Goal: Task Accomplishment & Management: Manage account settings

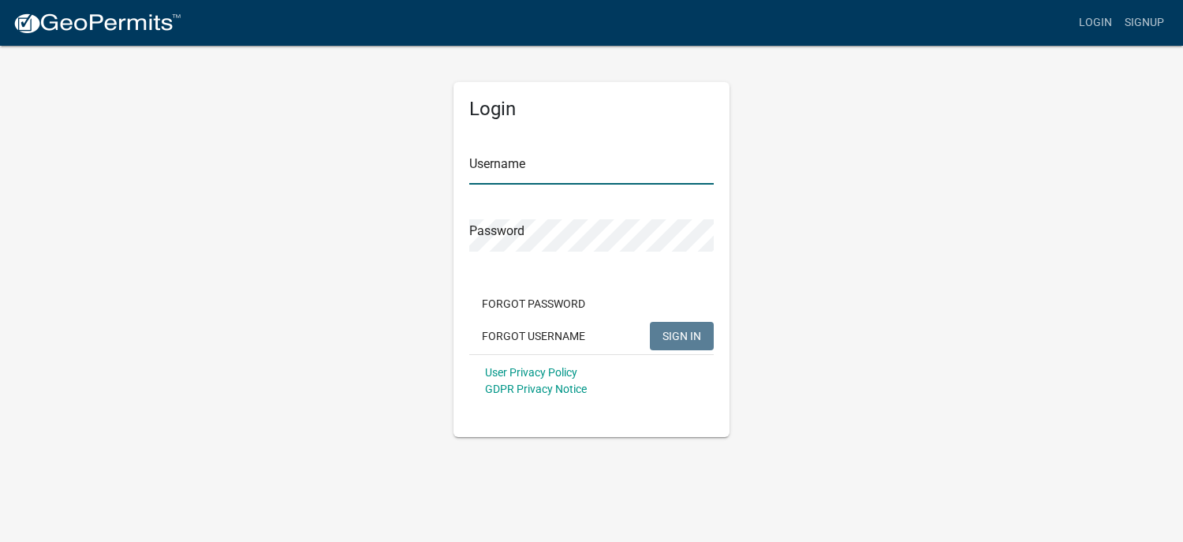
click at [539, 184] on input "Username" at bounding box center [591, 168] width 244 height 32
click at [534, 170] on input "Username" at bounding box center [591, 168] width 244 height 32
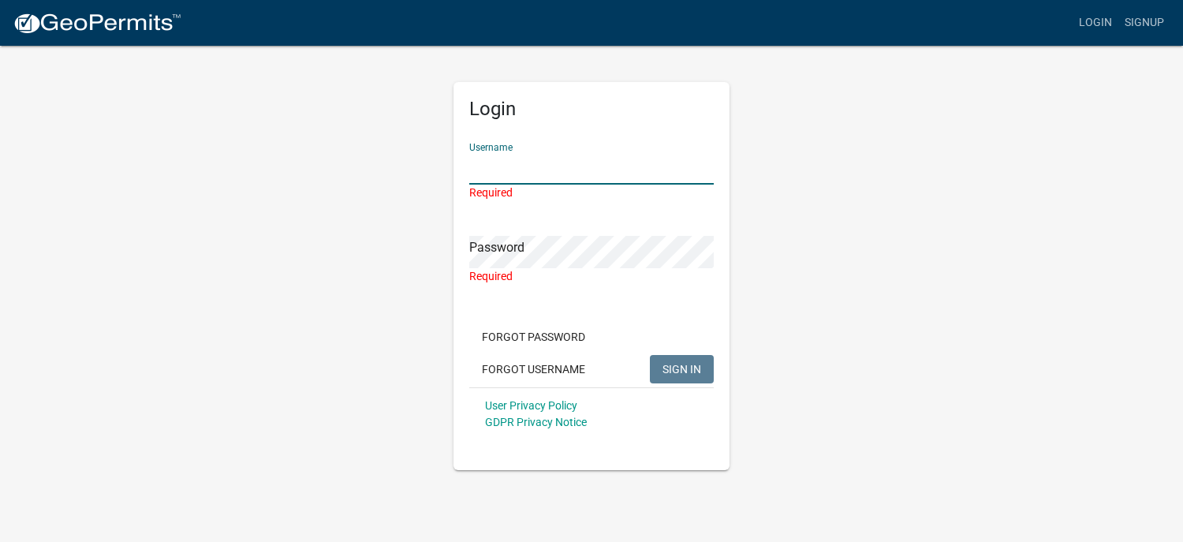
click at [512, 156] on input "Username" at bounding box center [591, 168] width 244 height 32
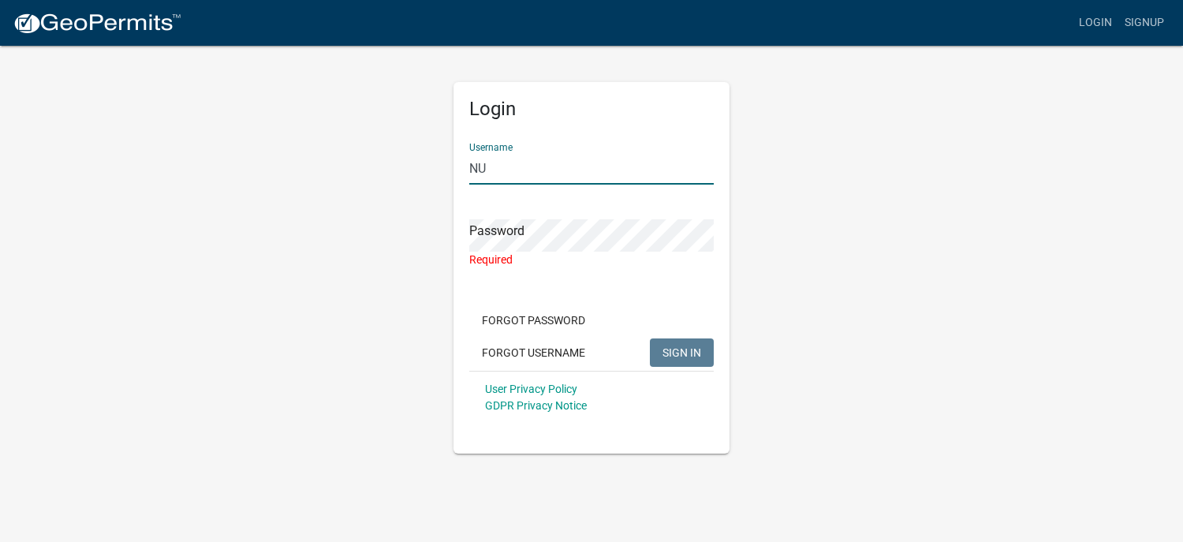
type input "N"
type input "BUSINESSLICENSE"
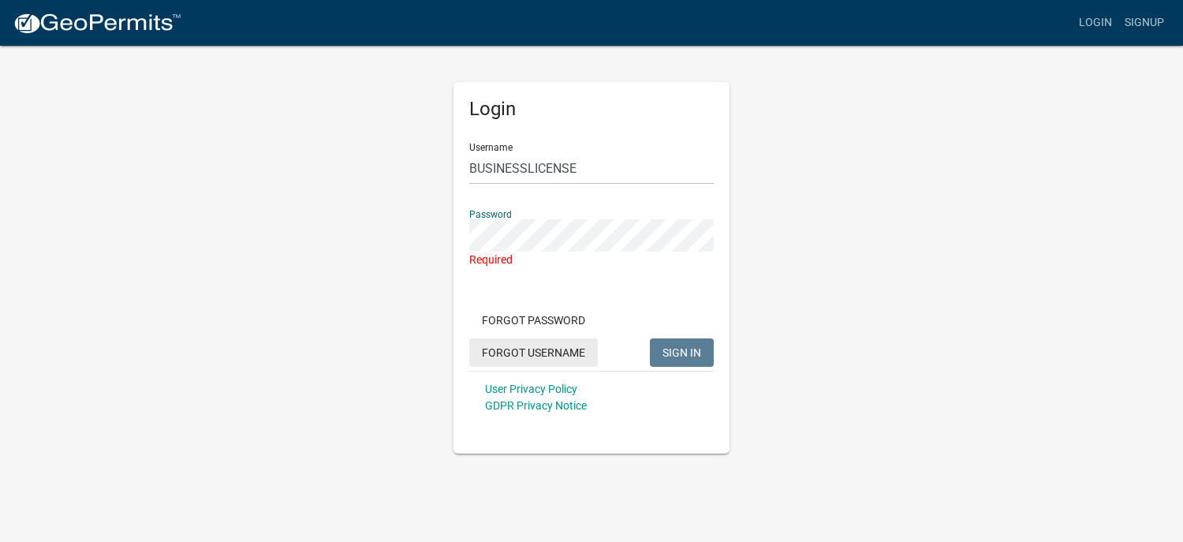
click at [524, 350] on button "Forgot Username" at bounding box center [533, 352] width 129 height 28
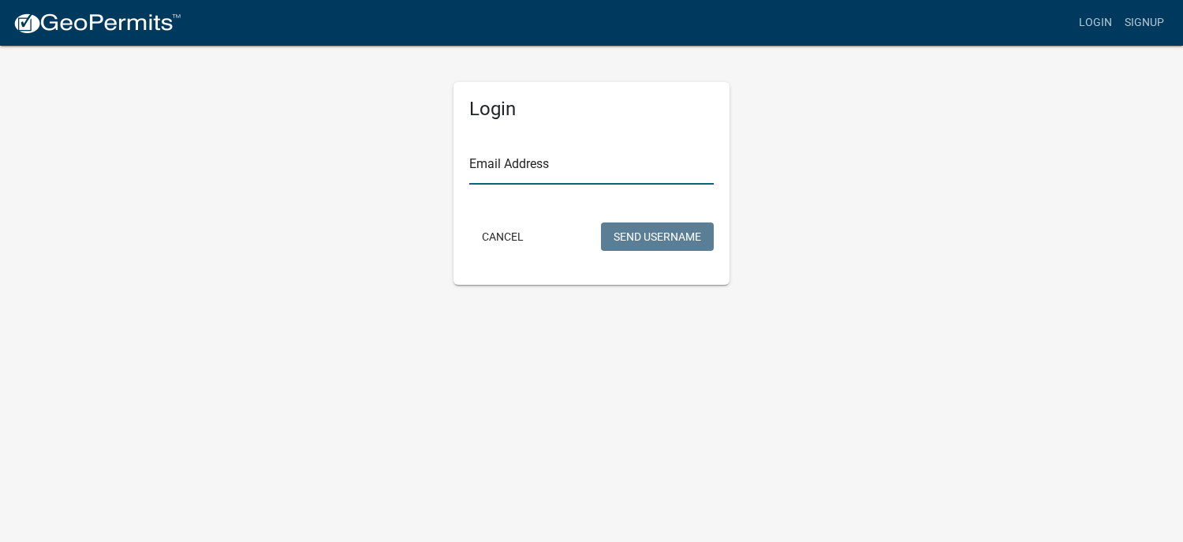
click at [549, 162] on input "Email Address" at bounding box center [591, 168] width 244 height 32
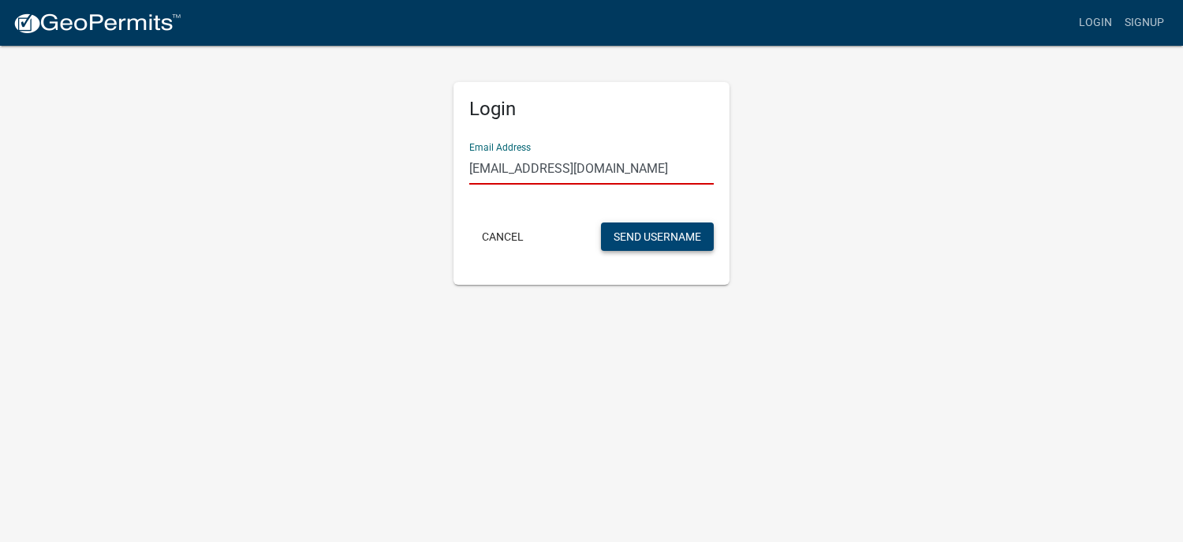
click at [659, 237] on button "Send Username" at bounding box center [657, 236] width 113 height 28
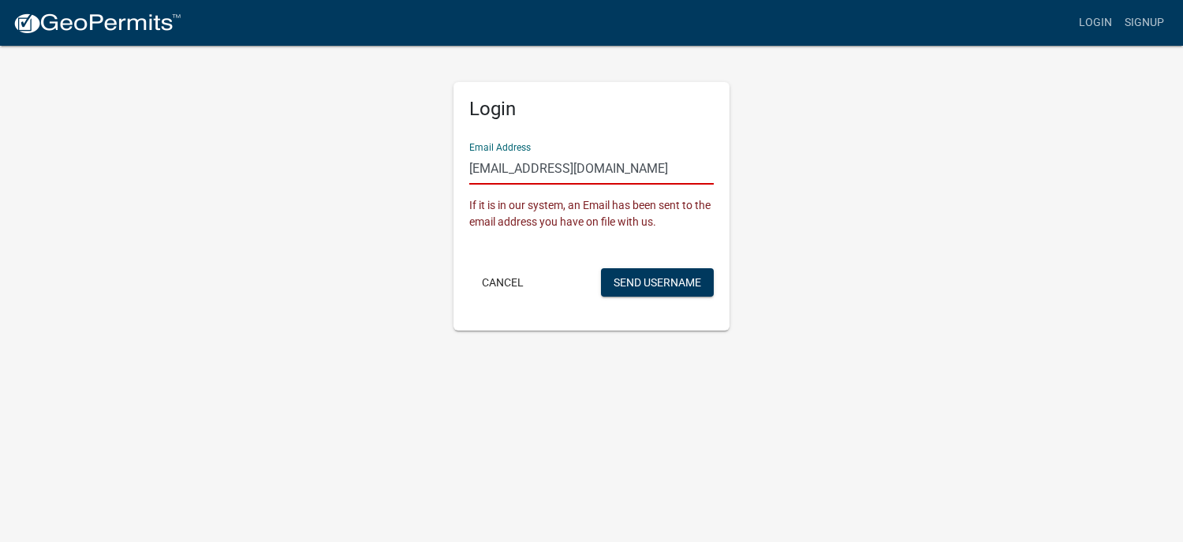
click at [601, 166] on input "[EMAIL_ADDRESS][DOMAIN_NAME]" at bounding box center [591, 168] width 244 height 32
type input "[EMAIL_ADDRESS][DOMAIN_NAME]"
click at [647, 273] on button "Send Username" at bounding box center [657, 282] width 113 height 28
click at [645, 287] on button "Send Username" at bounding box center [657, 282] width 113 height 28
click at [504, 274] on button "Cancel" at bounding box center [502, 282] width 67 height 28
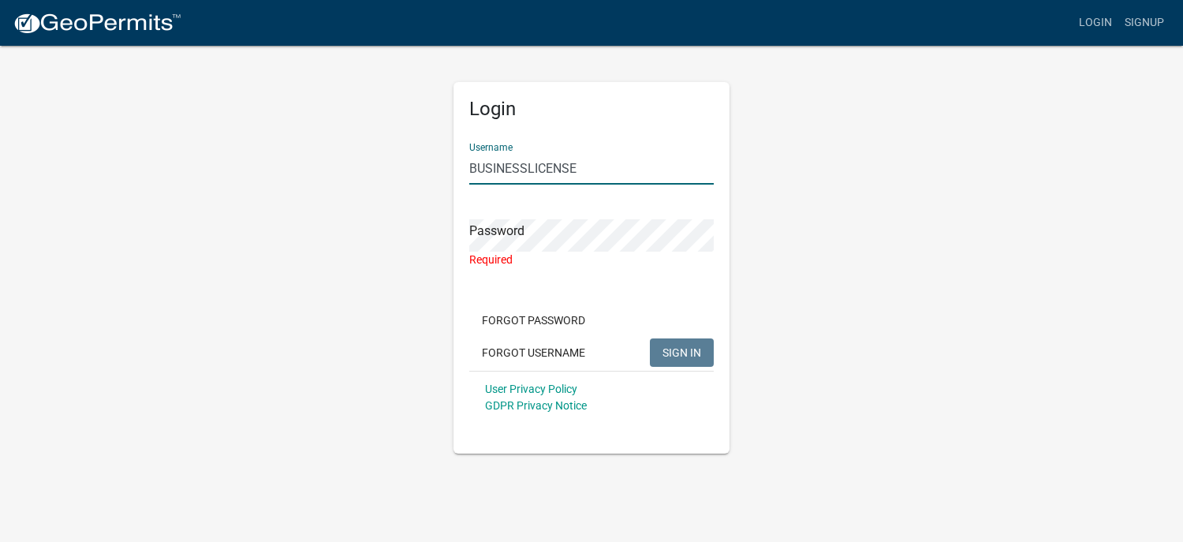
click at [591, 154] on input "BUSINESSLICENSE" at bounding box center [591, 168] width 244 height 32
type input "BUSINESSL"
drag, startPoint x: 539, startPoint y: 177, endPoint x: 461, endPoint y: 174, distance: 78.1
click at [461, 174] on div "Login Username BUSINESSL Password Required Forgot Password Forgot Username SIGN…" at bounding box center [591, 267] width 276 height 371
type input "[PERSON_NAME]"
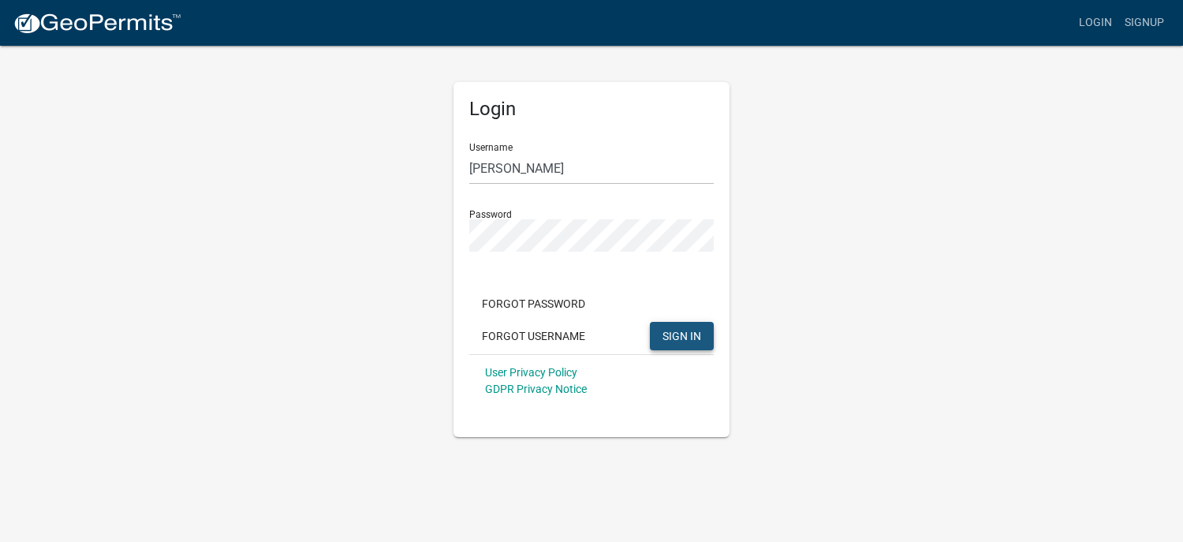
click at [676, 334] on span "SIGN IN" at bounding box center [681, 335] width 39 height 13
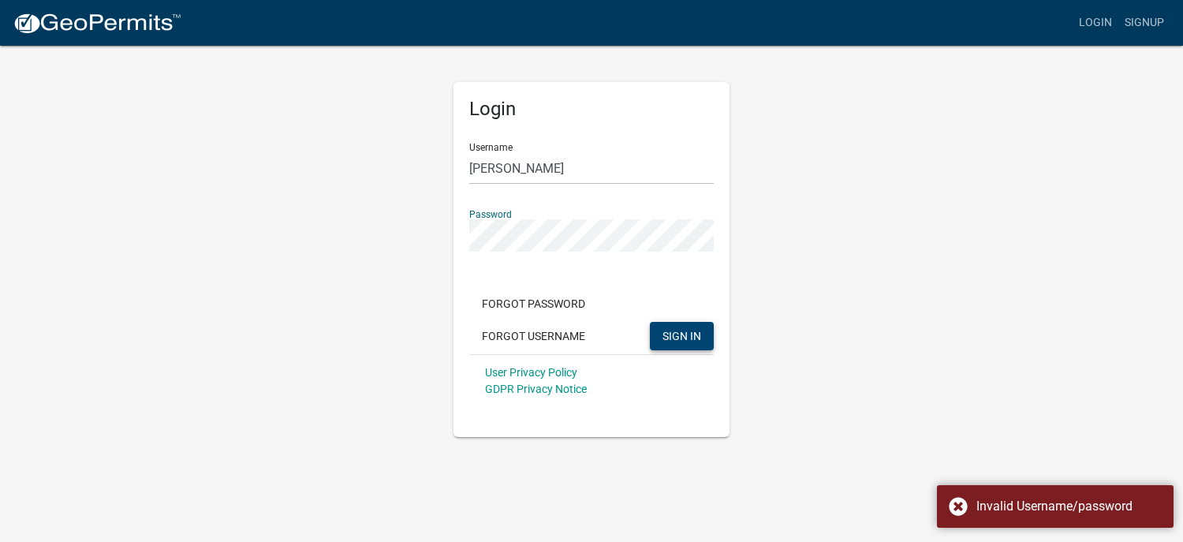
click at [256, 263] on div "Login Username [PERSON_NAME] Password Forgot Password Forgot Username SIGN IN U…" at bounding box center [591, 240] width 899 height 393
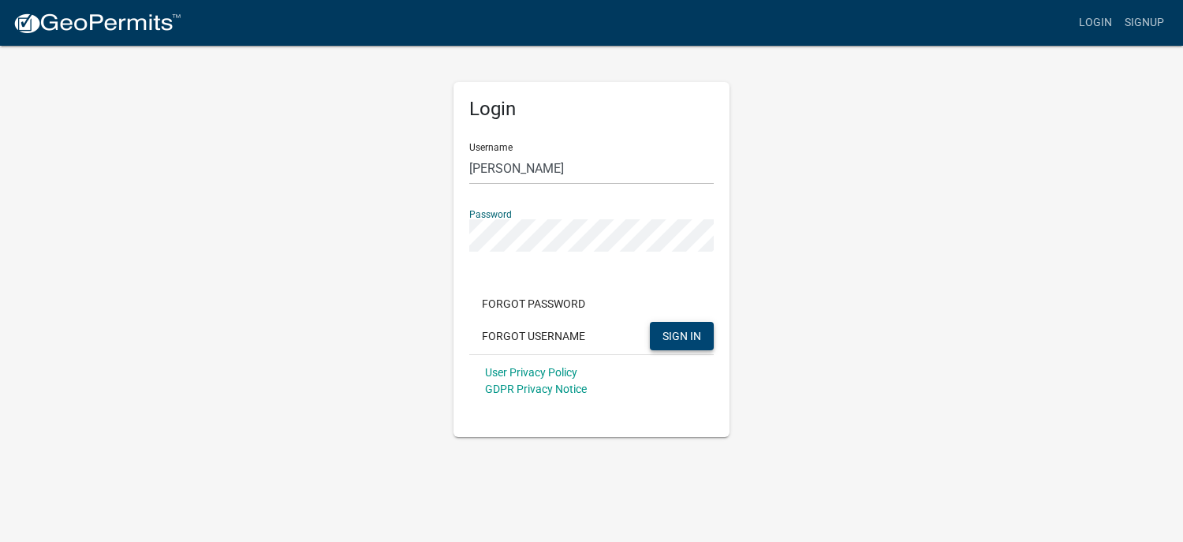
click at [703, 333] on button "SIGN IN" at bounding box center [682, 336] width 64 height 28
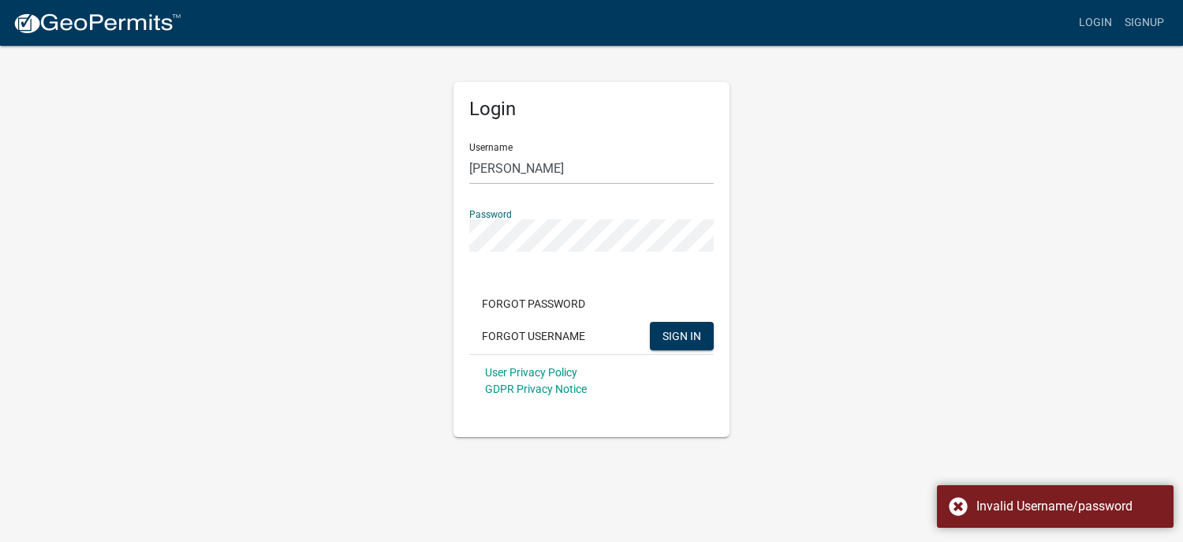
click at [351, 259] on div "Login Username [PERSON_NAME] Password Forgot Password Forgot Username SIGN IN U…" at bounding box center [591, 240] width 899 height 393
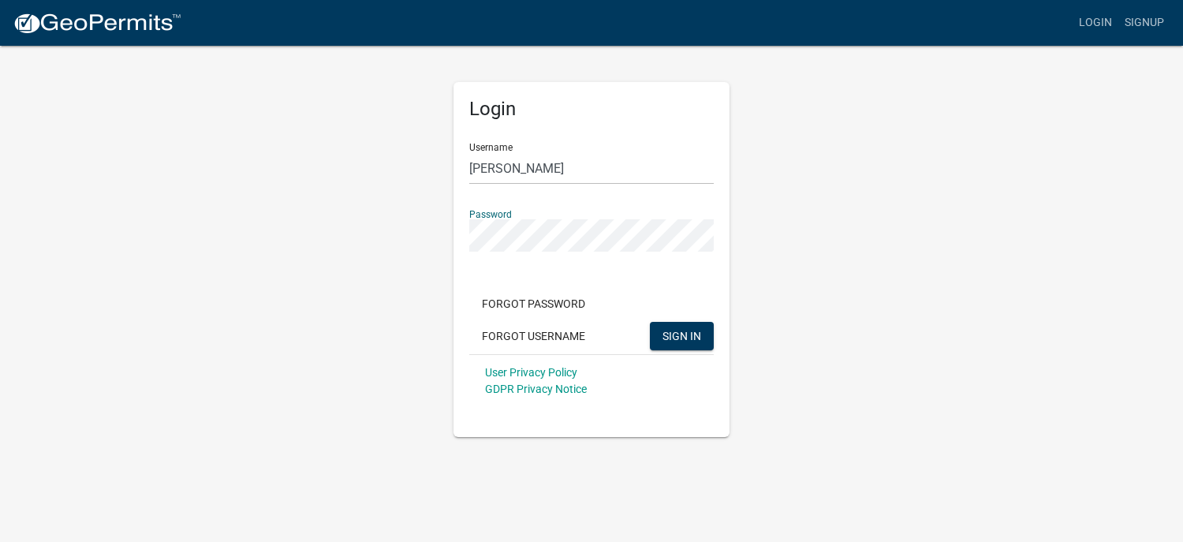
click at [650, 322] on button "SIGN IN" at bounding box center [682, 336] width 64 height 28
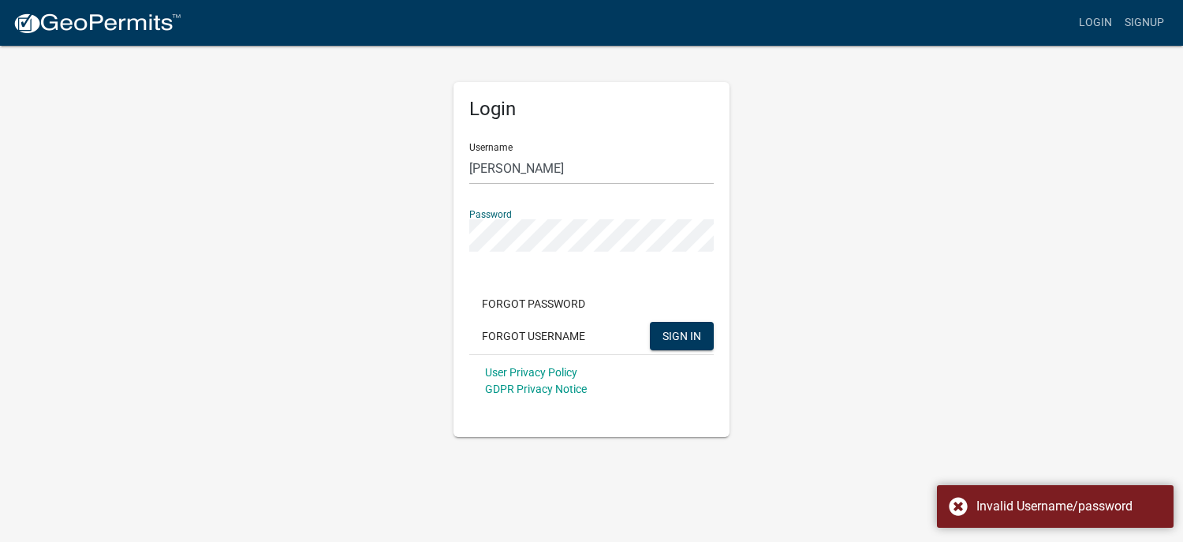
click at [650, 322] on button "SIGN IN" at bounding box center [682, 336] width 64 height 28
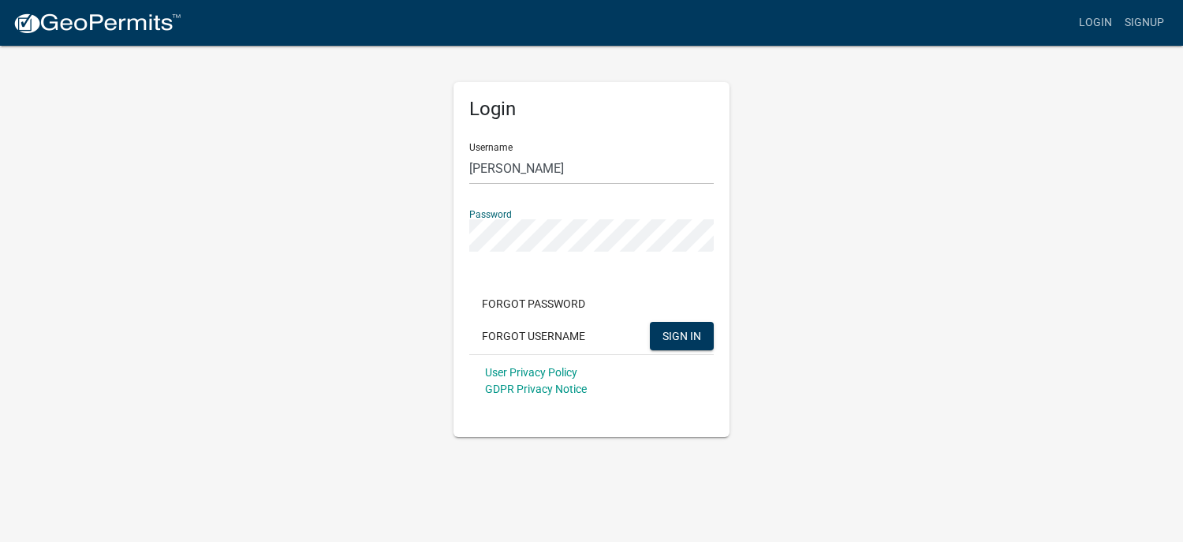
click at [650, 322] on button "SIGN IN" at bounding box center [682, 336] width 64 height 28
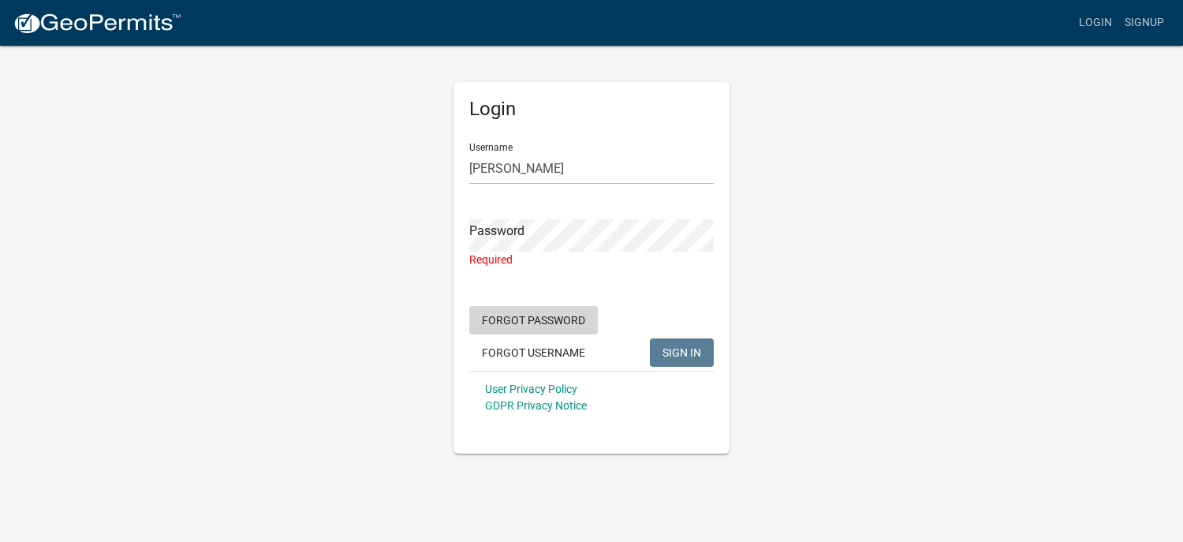
click at [559, 322] on button "Forgot Password" at bounding box center [533, 320] width 129 height 28
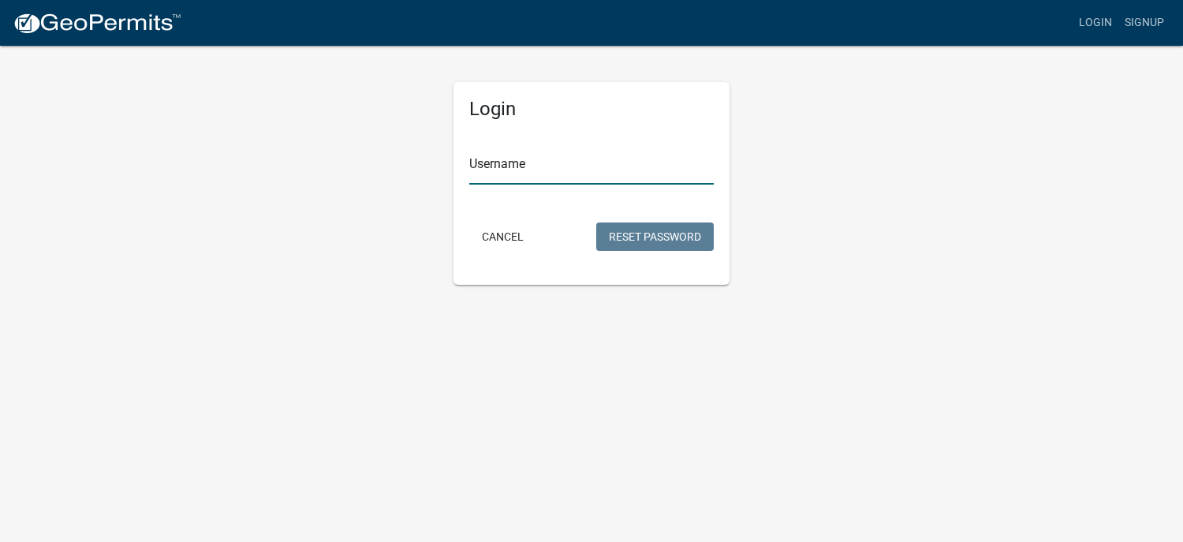
click at [606, 175] on input "Username" at bounding box center [591, 168] width 244 height 32
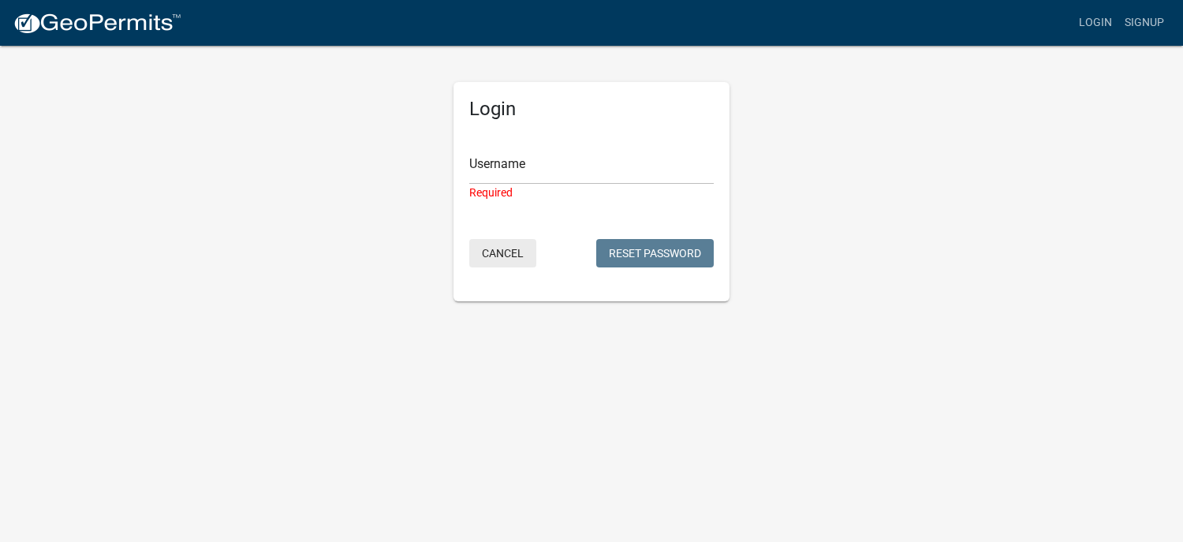
click at [508, 251] on button "Cancel" at bounding box center [502, 253] width 67 height 28
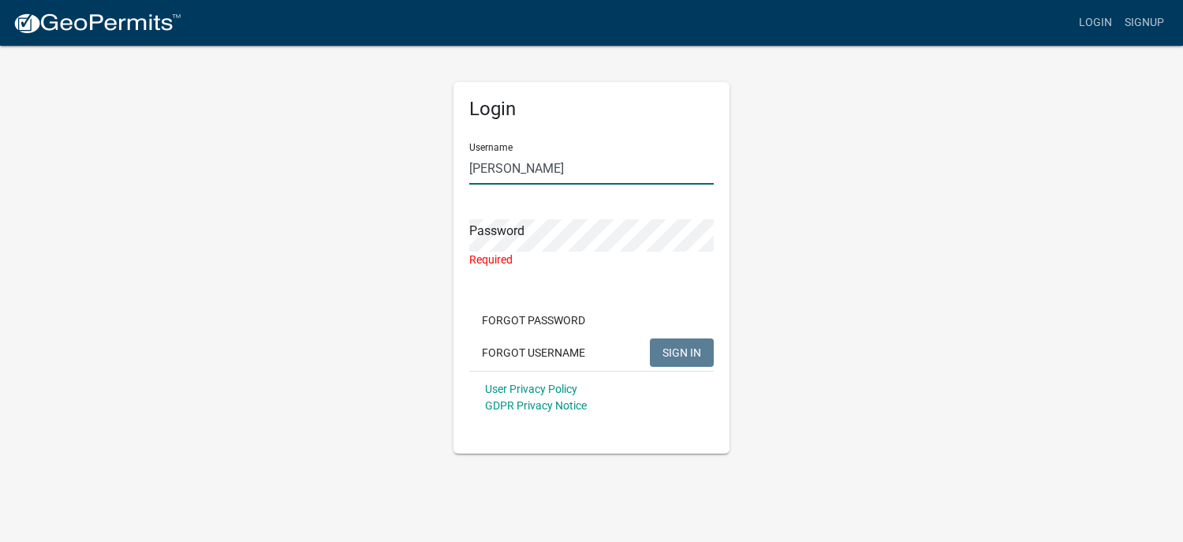
click at [518, 171] on input "[PERSON_NAME]" at bounding box center [591, 168] width 244 height 32
type input "N"
type input "business license"
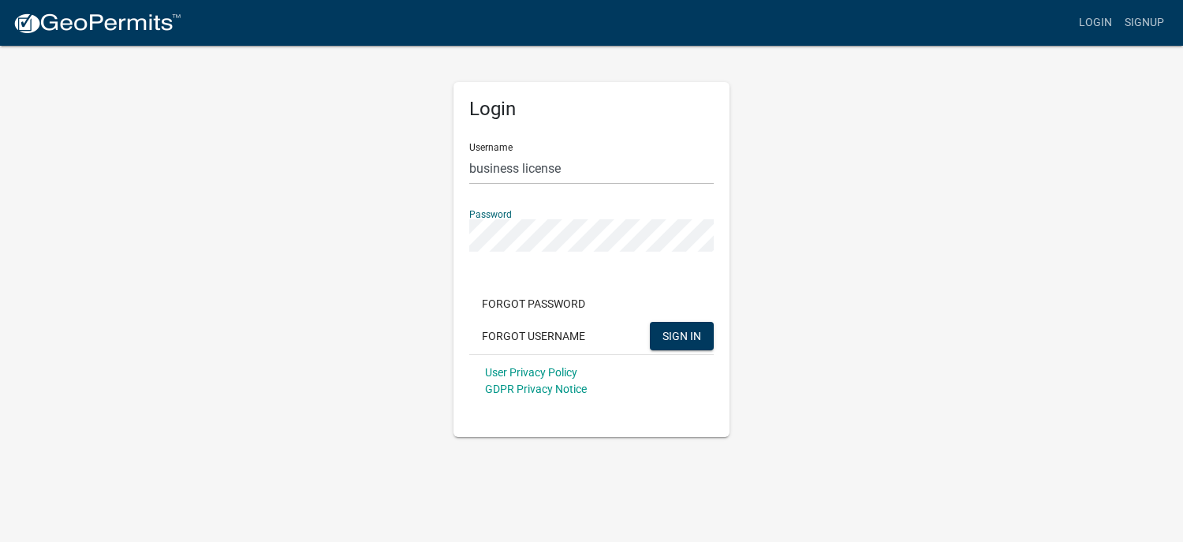
click at [650, 322] on button "SIGN IN" at bounding box center [682, 336] width 64 height 28
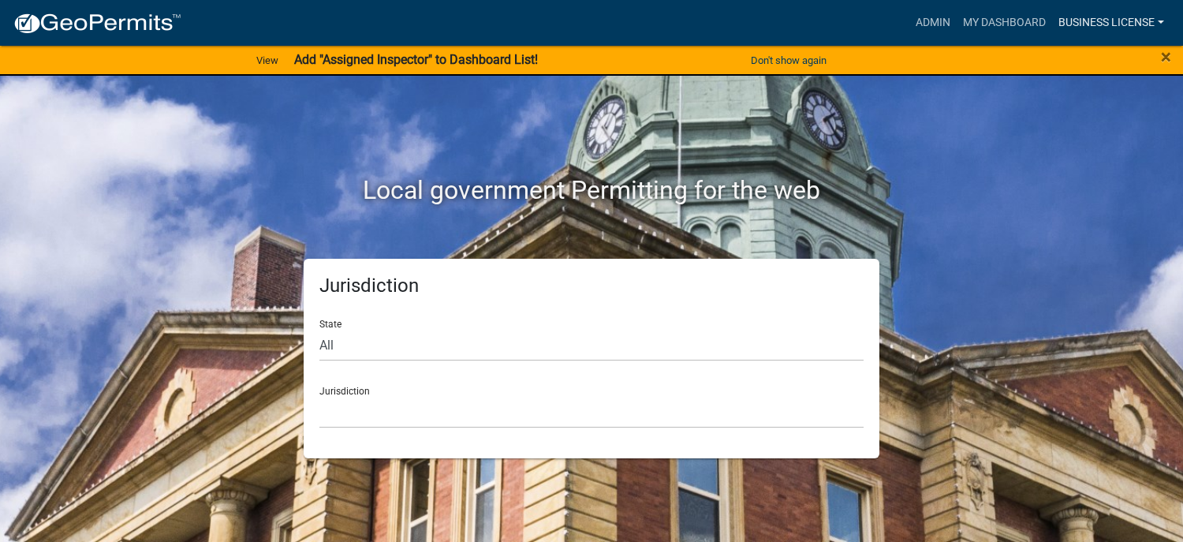
click at [1101, 21] on link "BUSINESS LICENSE" at bounding box center [1111, 23] width 118 height 30
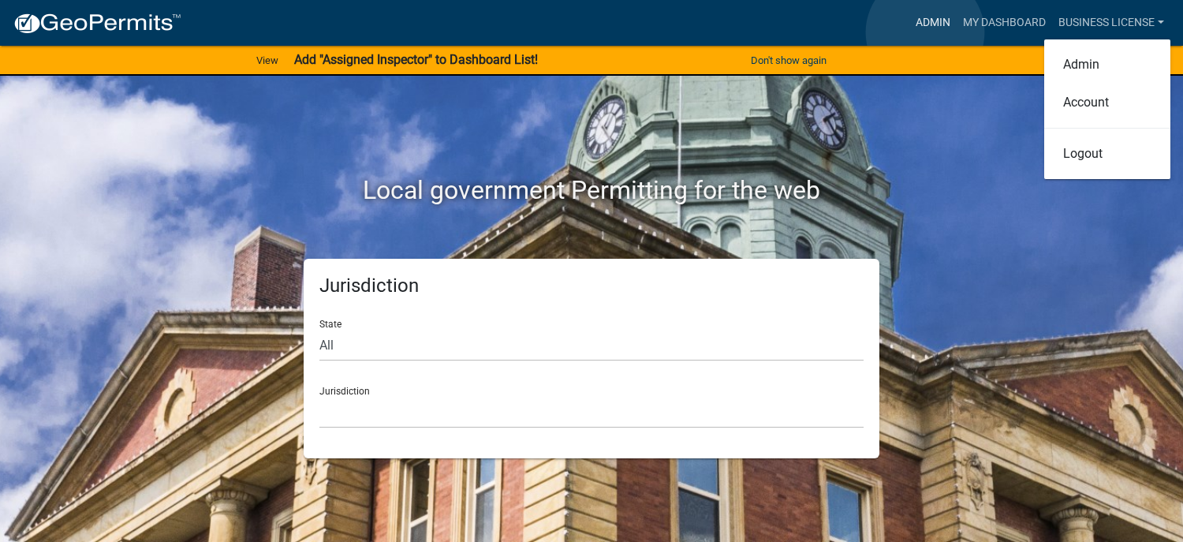
click at [925, 32] on link "Admin" at bounding box center [932, 23] width 47 height 30
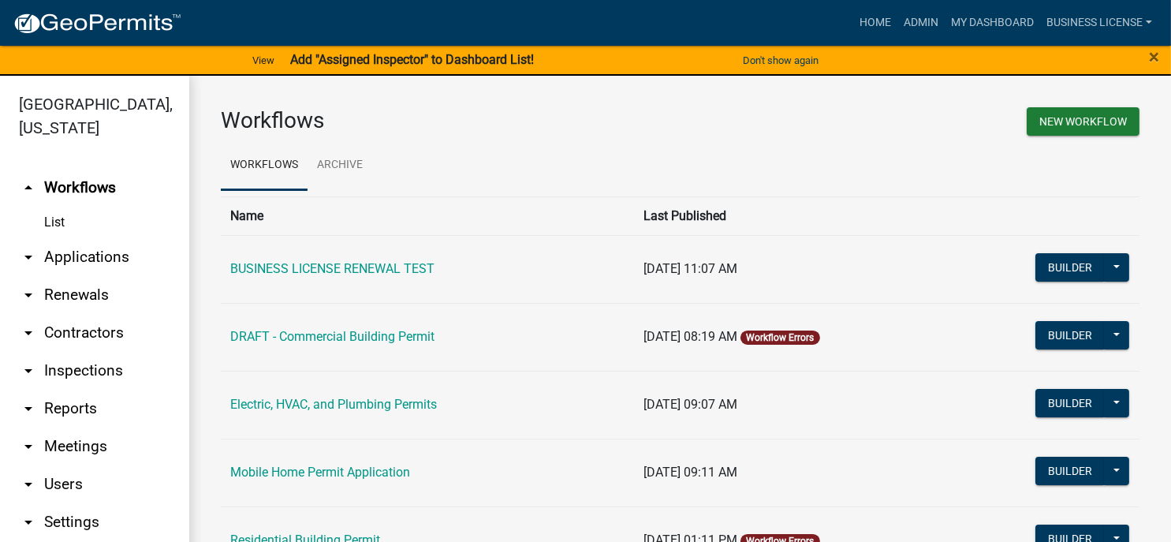
scroll to position [24, 0]
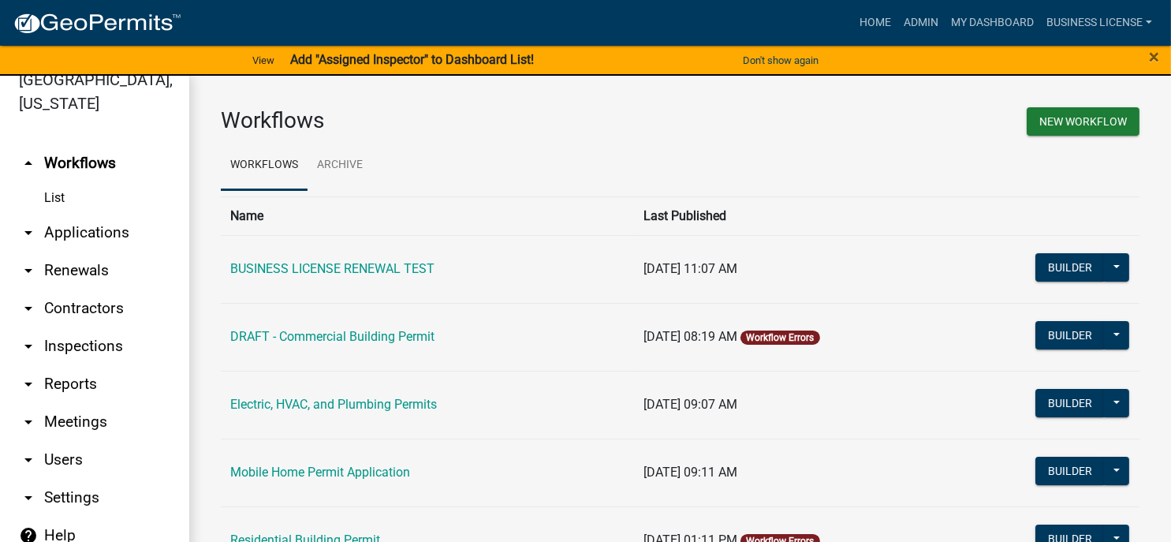
click at [50, 534] on link "help Help" at bounding box center [94, 535] width 189 height 38
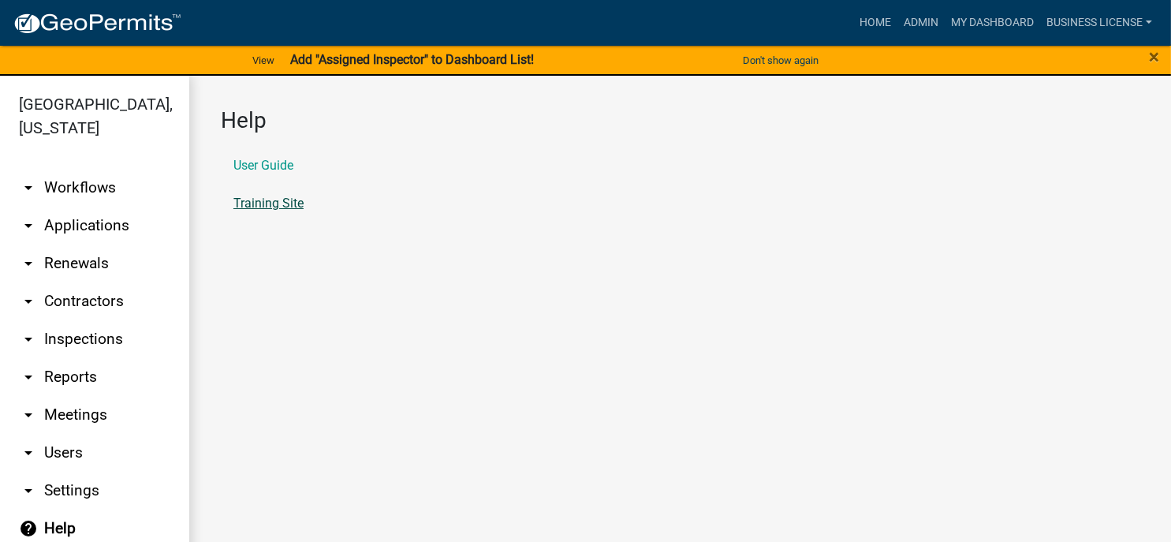
click at [272, 203] on link "Training Site" at bounding box center [268, 203] width 70 height 13
